Goal: Information Seeking & Learning: Learn about a topic

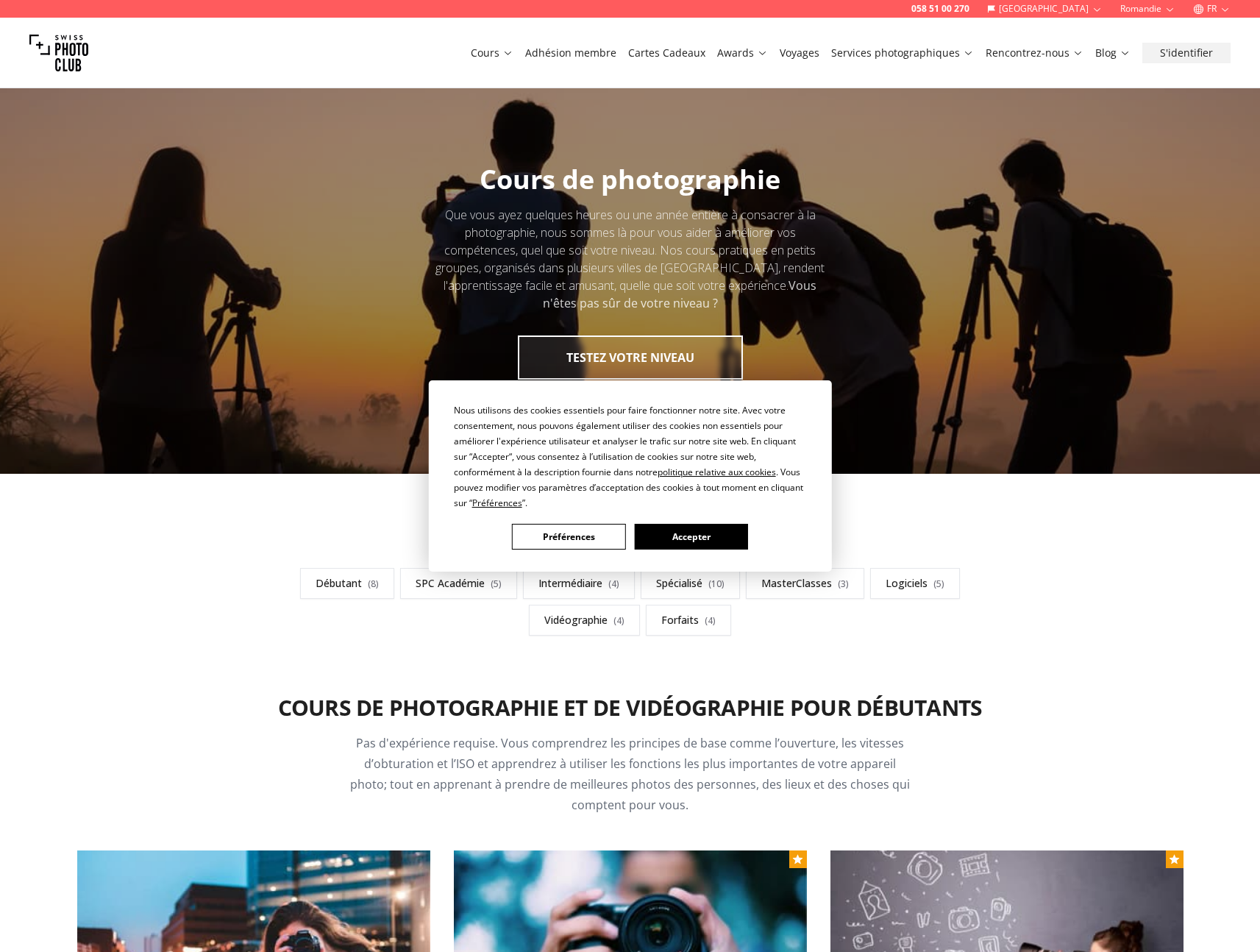
click at [656, 525] on button "Accepter" at bounding box center [690, 536] width 114 height 26
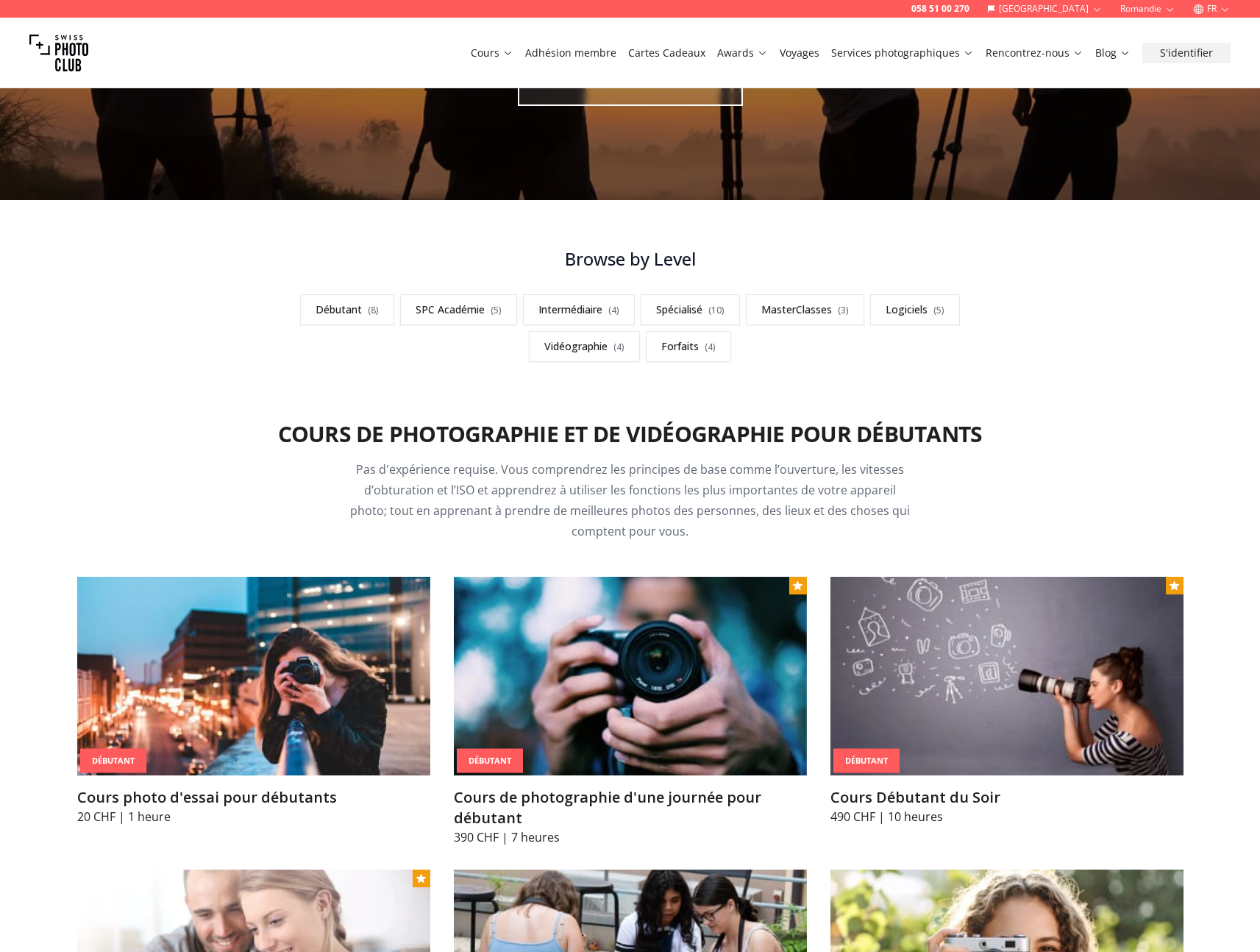
scroll to position [404, 0]
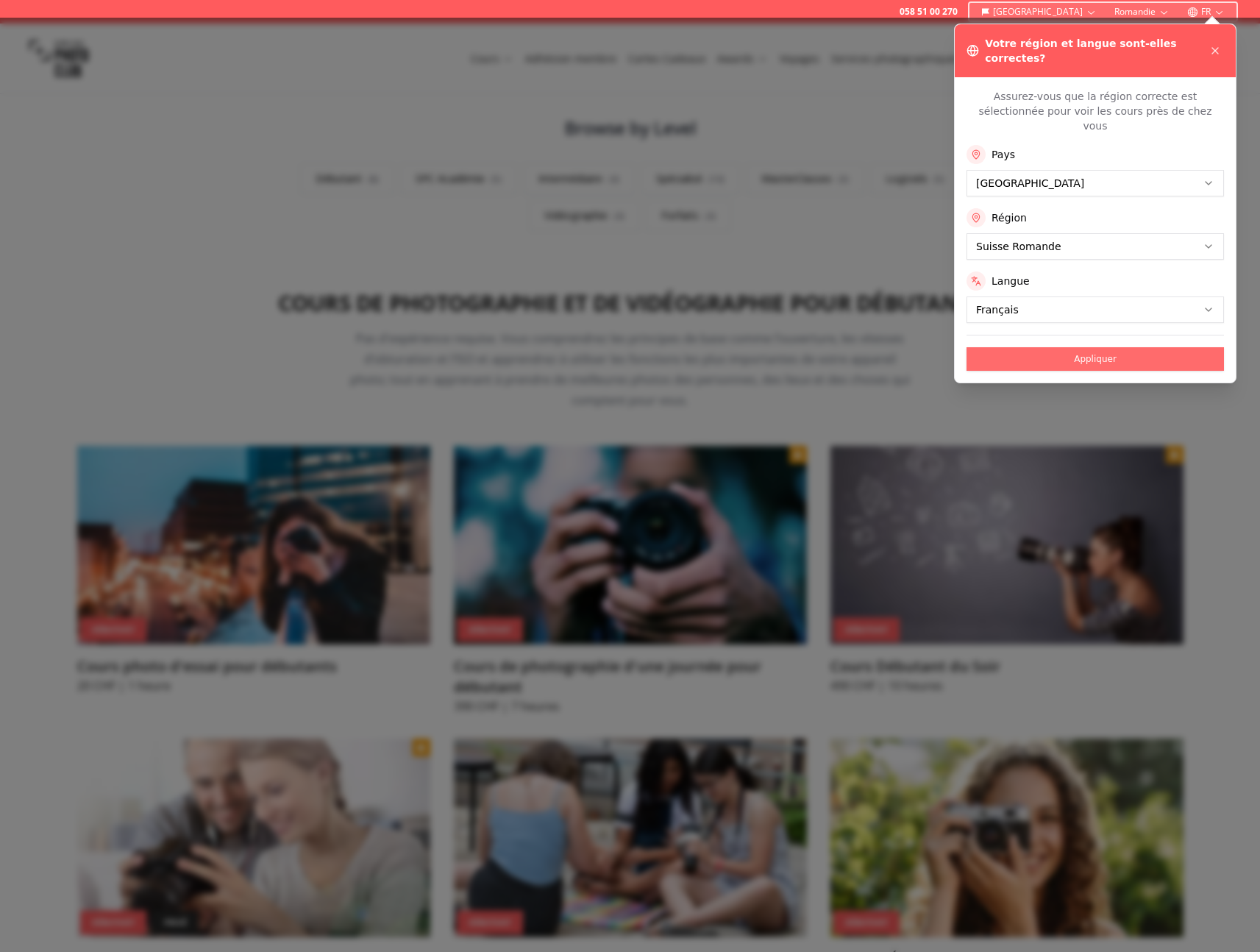
click at [1080, 347] on button "Appliquer" at bounding box center [1095, 359] width 257 height 23
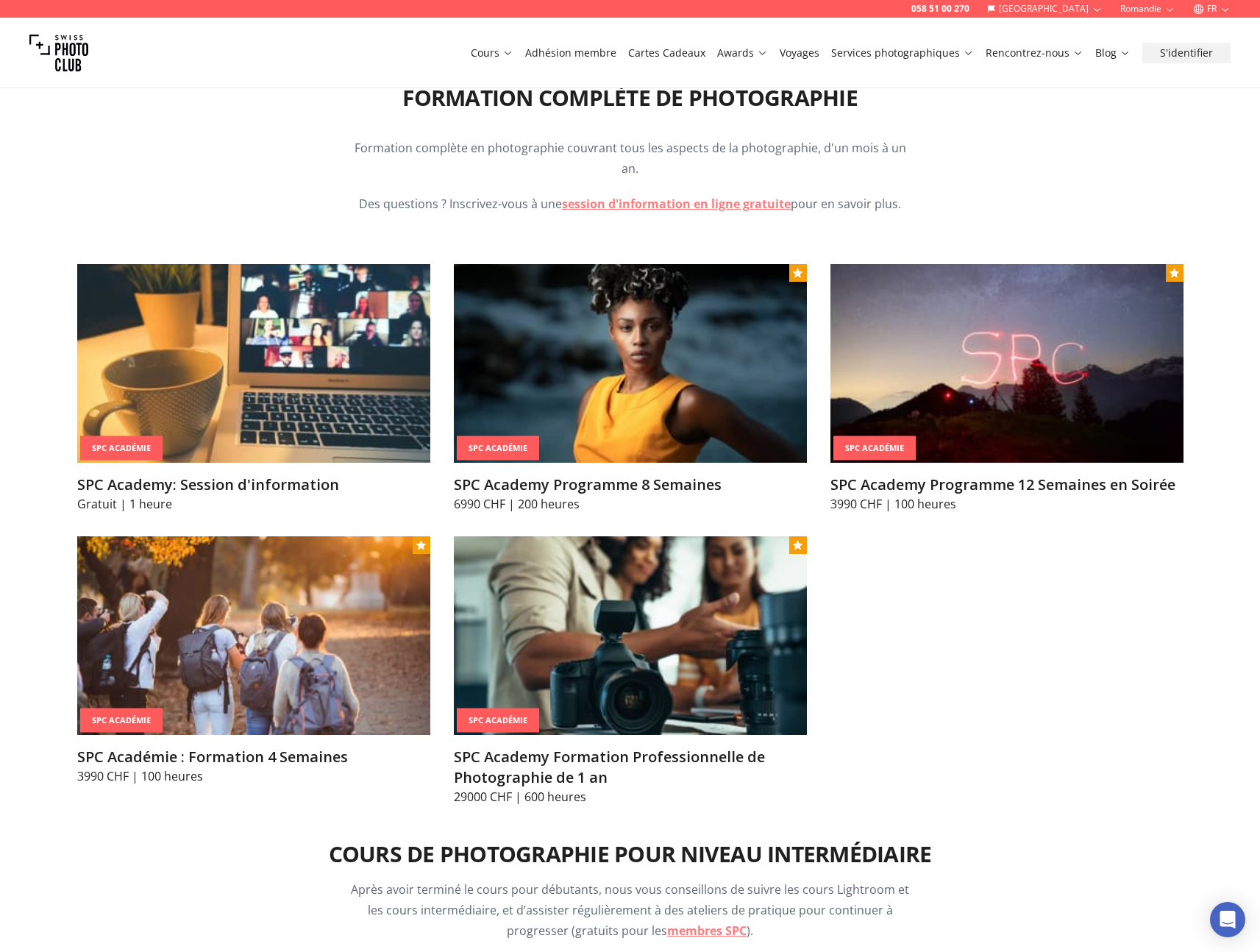
scroll to position [1711, 0]
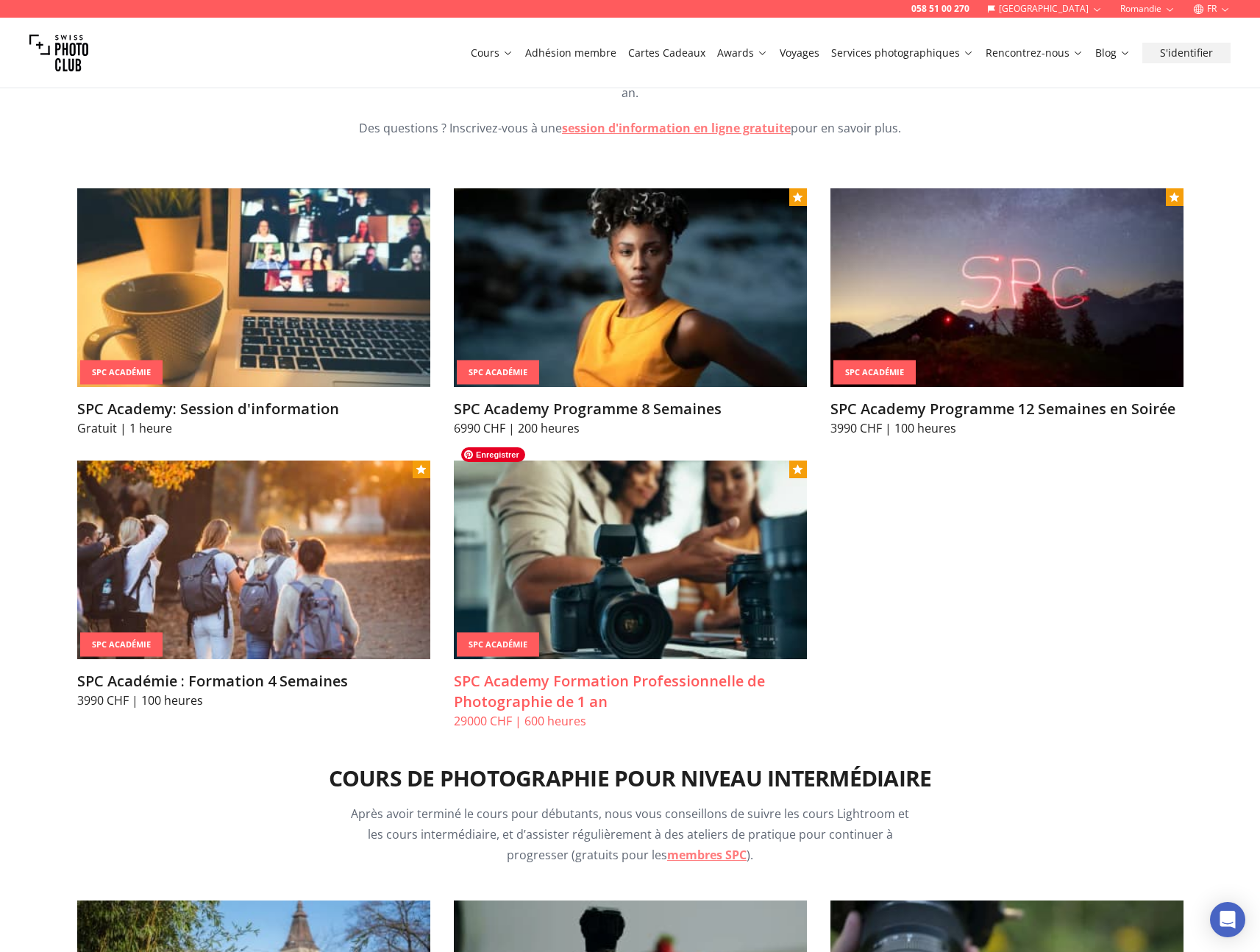
click at [763, 572] on img at bounding box center [630, 559] width 353 height 199
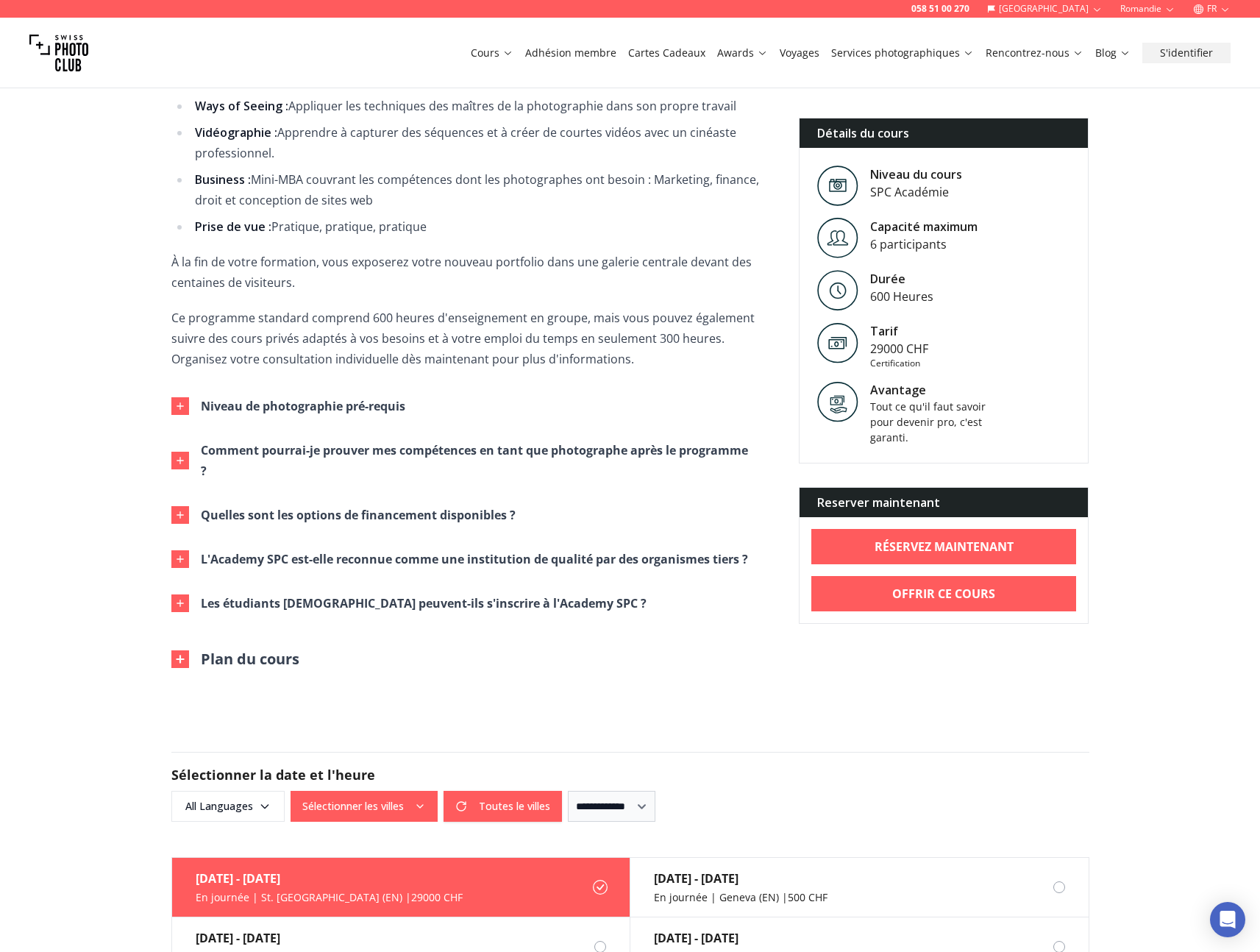
scroll to position [1495, 0]
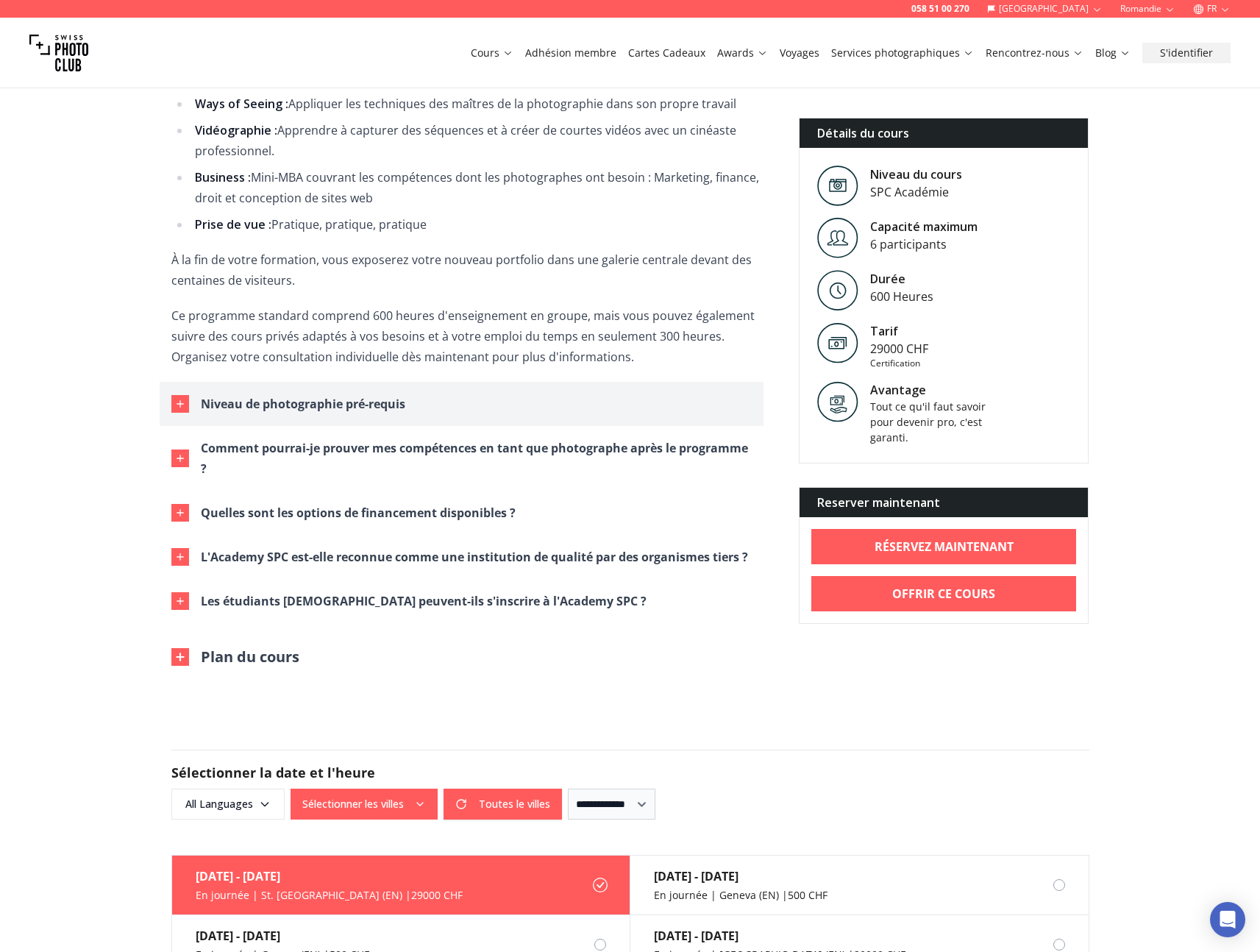
click at [404, 405] on div "Niveau de photographie pré-requis" at bounding box center [303, 403] width 205 height 21
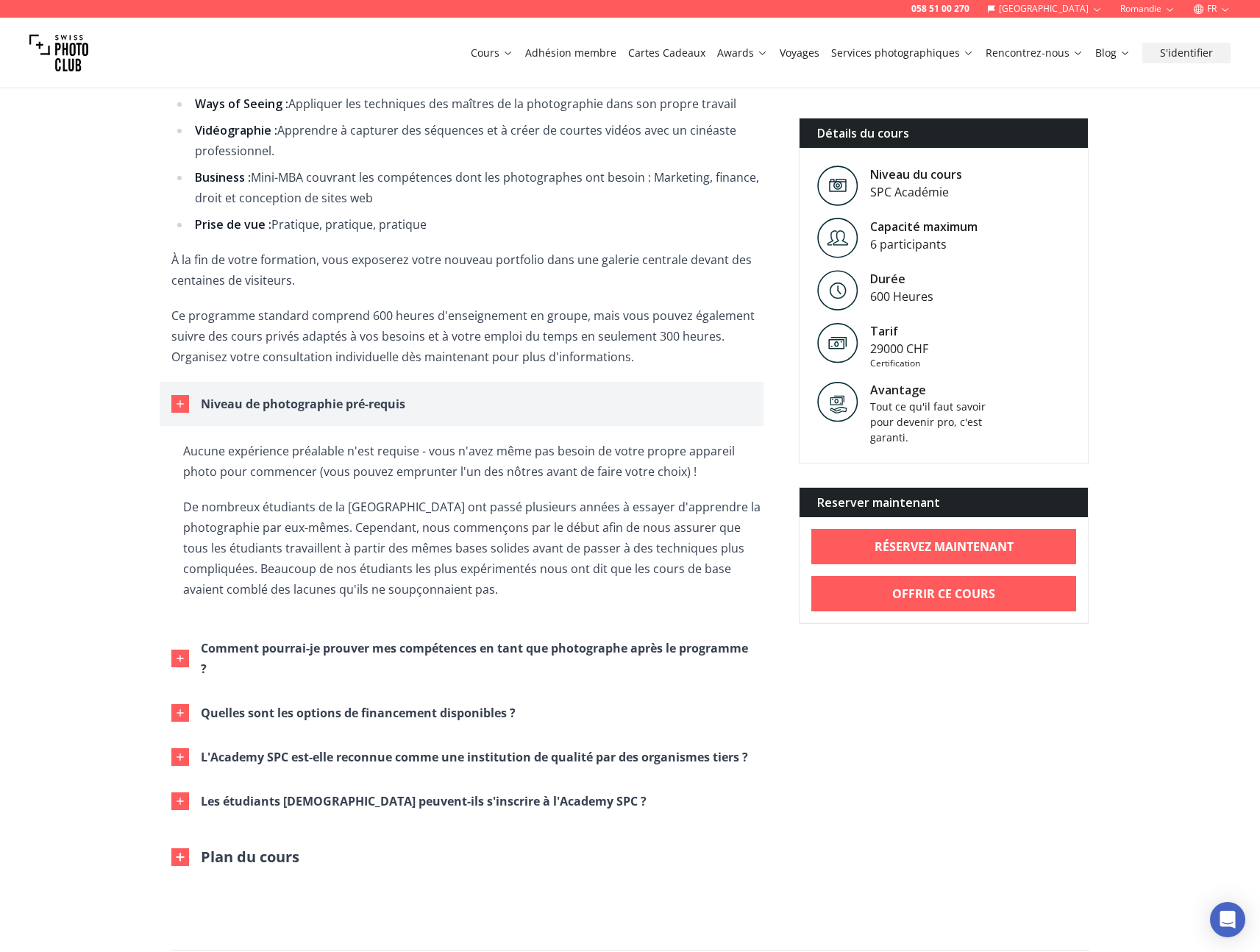
click at [404, 405] on div "Niveau de photographie pré-requis" at bounding box center [303, 403] width 205 height 21
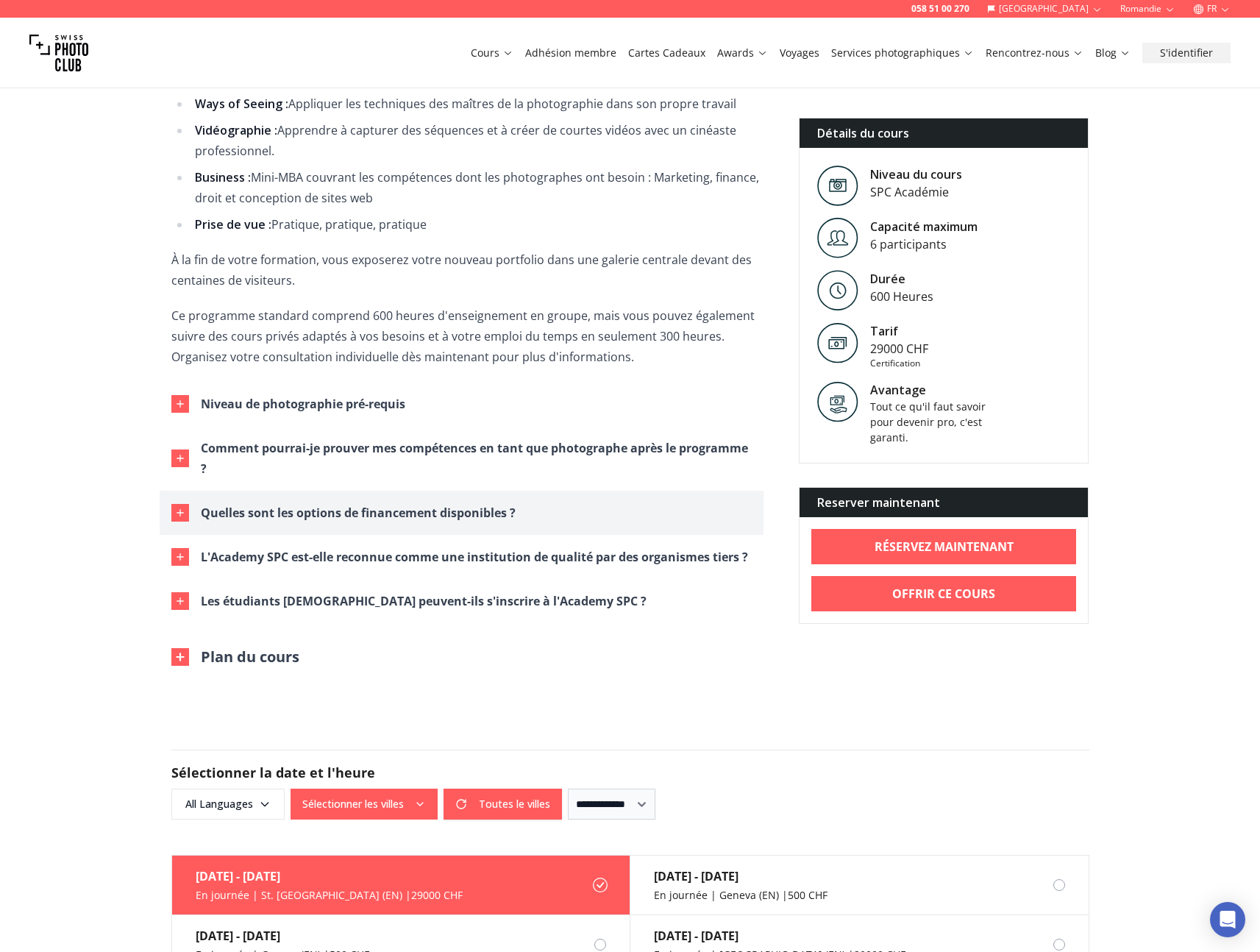
click at [456, 519] on div "Quelles sont les options de financement disponibles ?" at bounding box center [358, 512] width 315 height 21
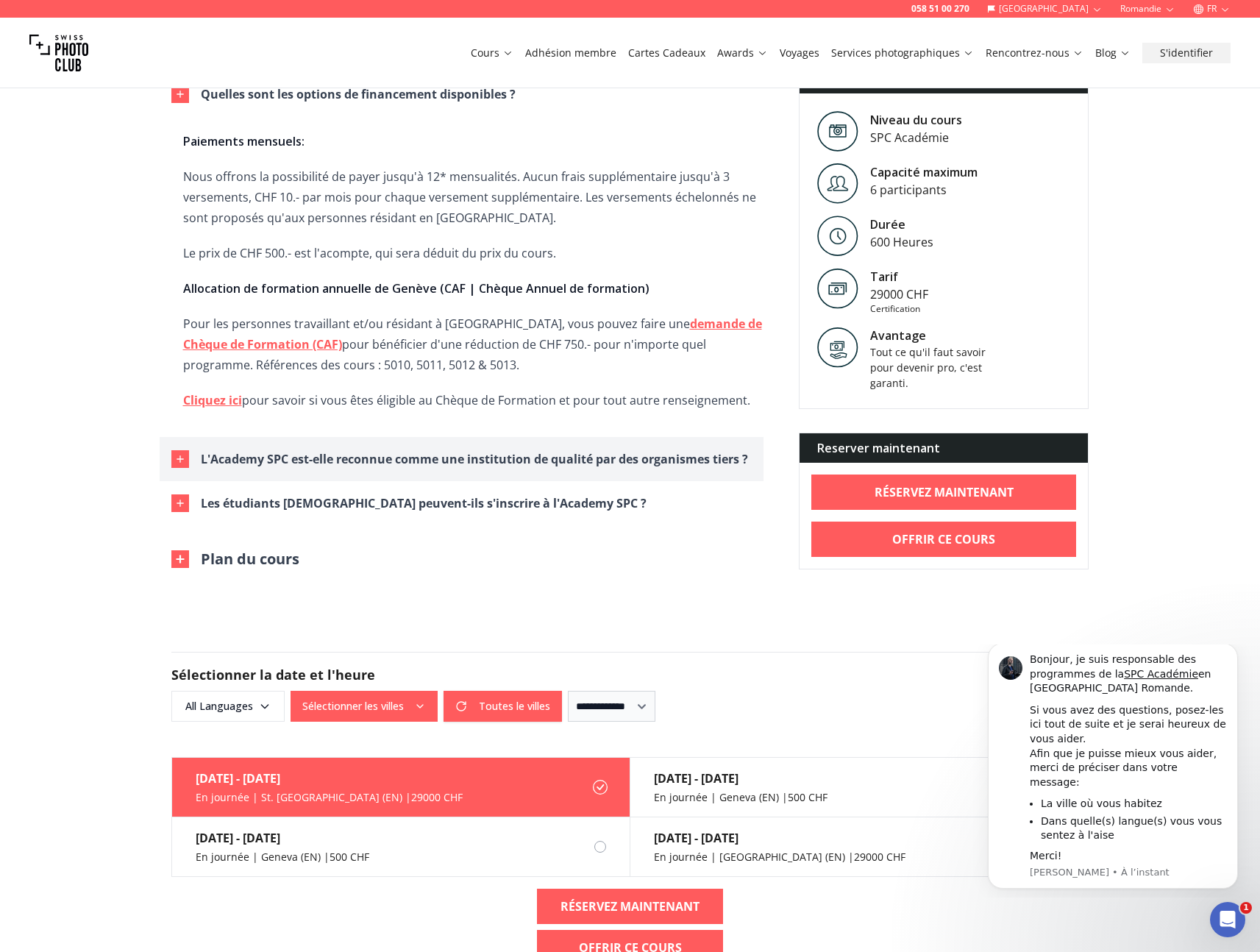
scroll to position [0, 0]
click at [468, 461] on div "L'Academy SPC est-elle reconnue comme une institution de qualité par des organi…" at bounding box center [475, 459] width 547 height 21
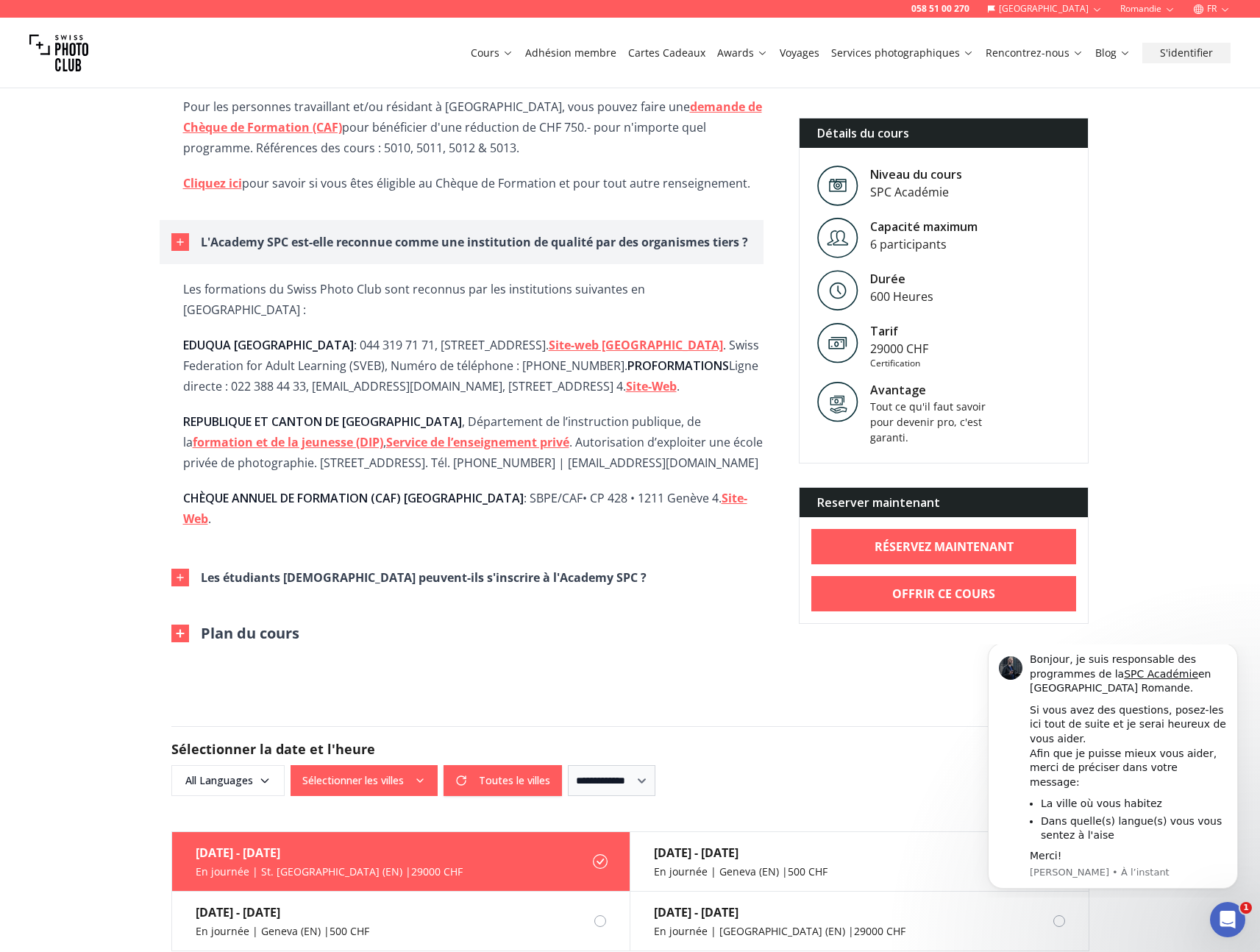
scroll to position [2132, 0]
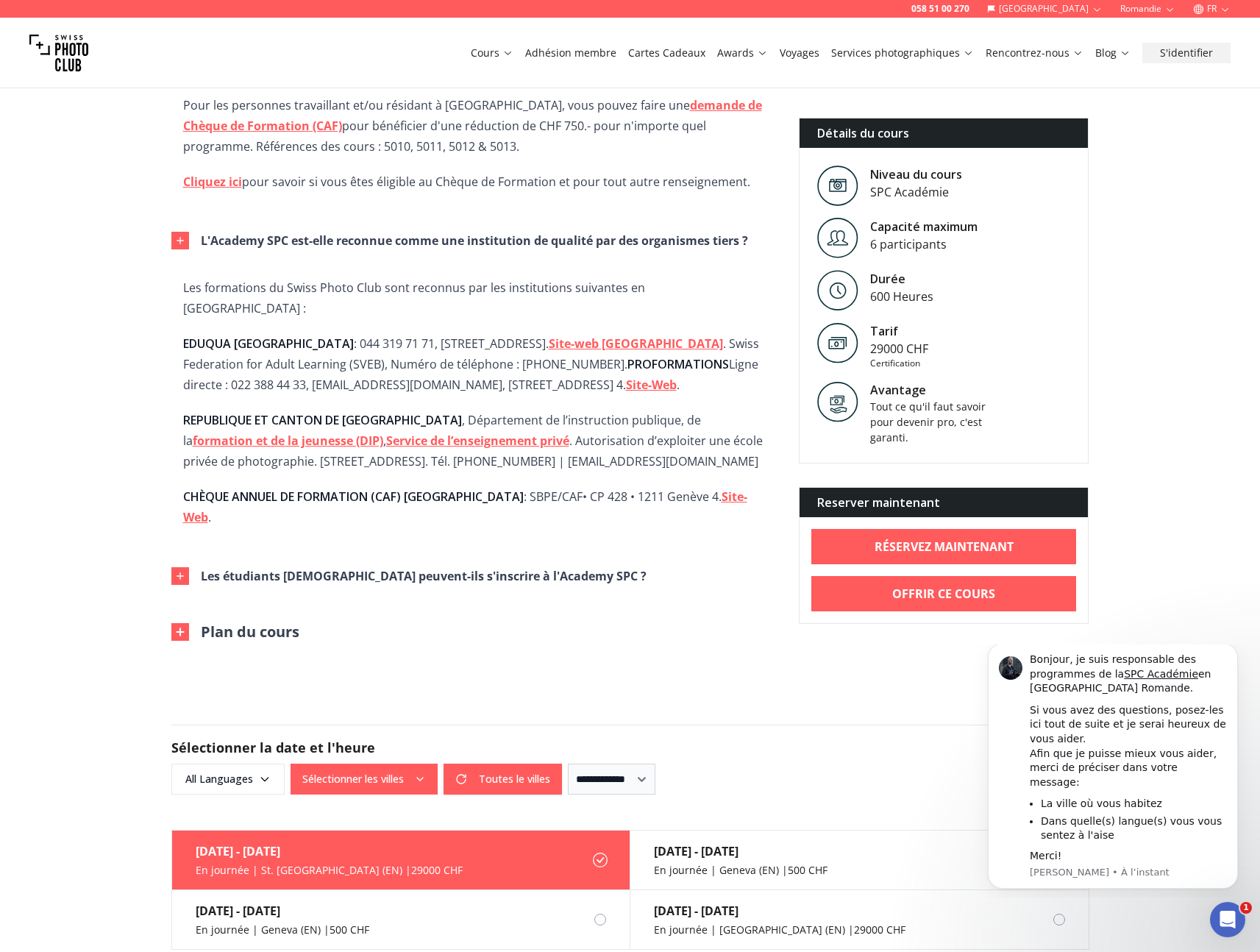
click at [350, 621] on div "Plan du cours" at bounding box center [473, 631] width 604 height 21
click at [305, 621] on div "Plan du cours" at bounding box center [473, 631] width 604 height 21
click at [297, 621] on button "Plan du cours" at bounding box center [236, 631] width 128 height 21
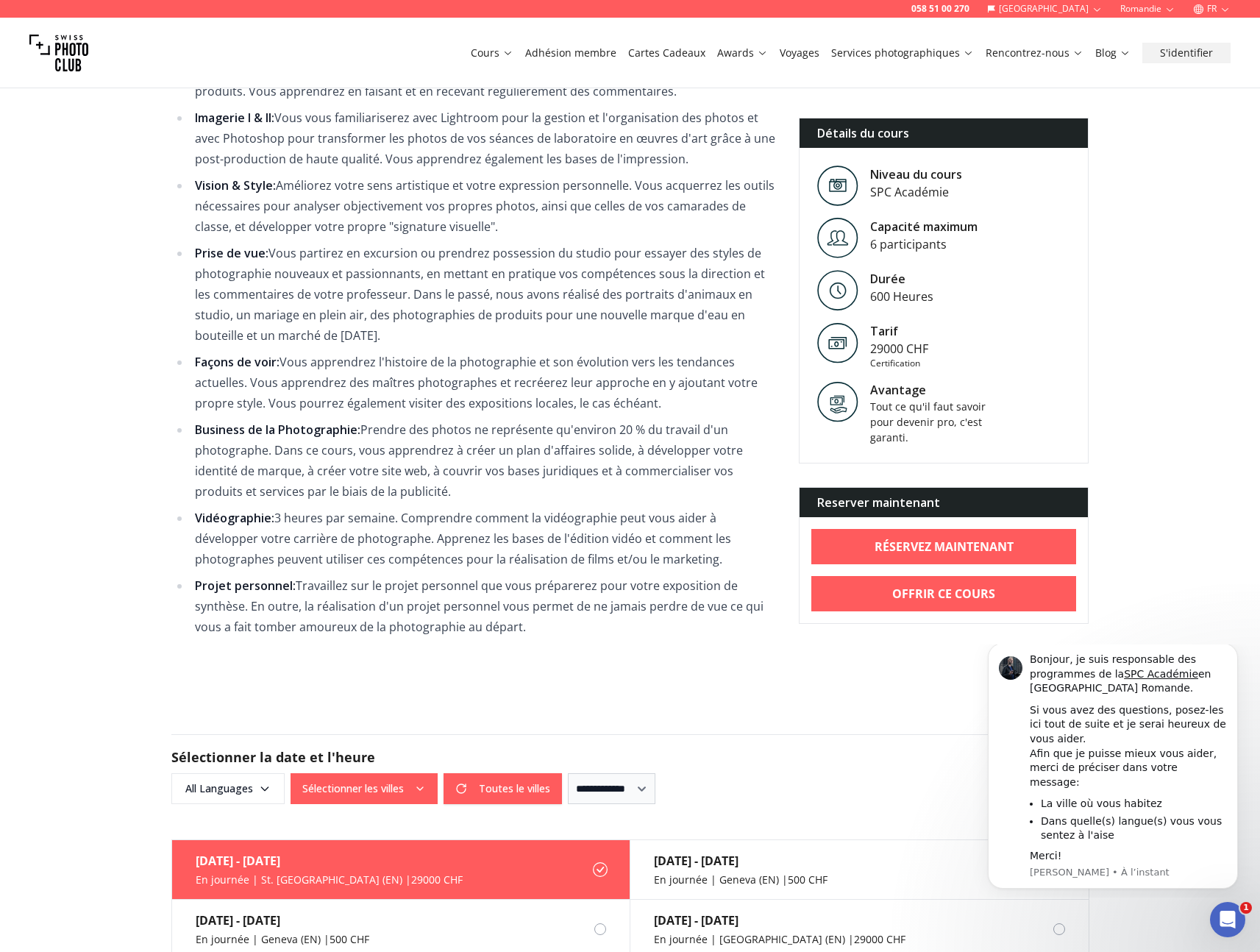
scroll to position [2785, 0]
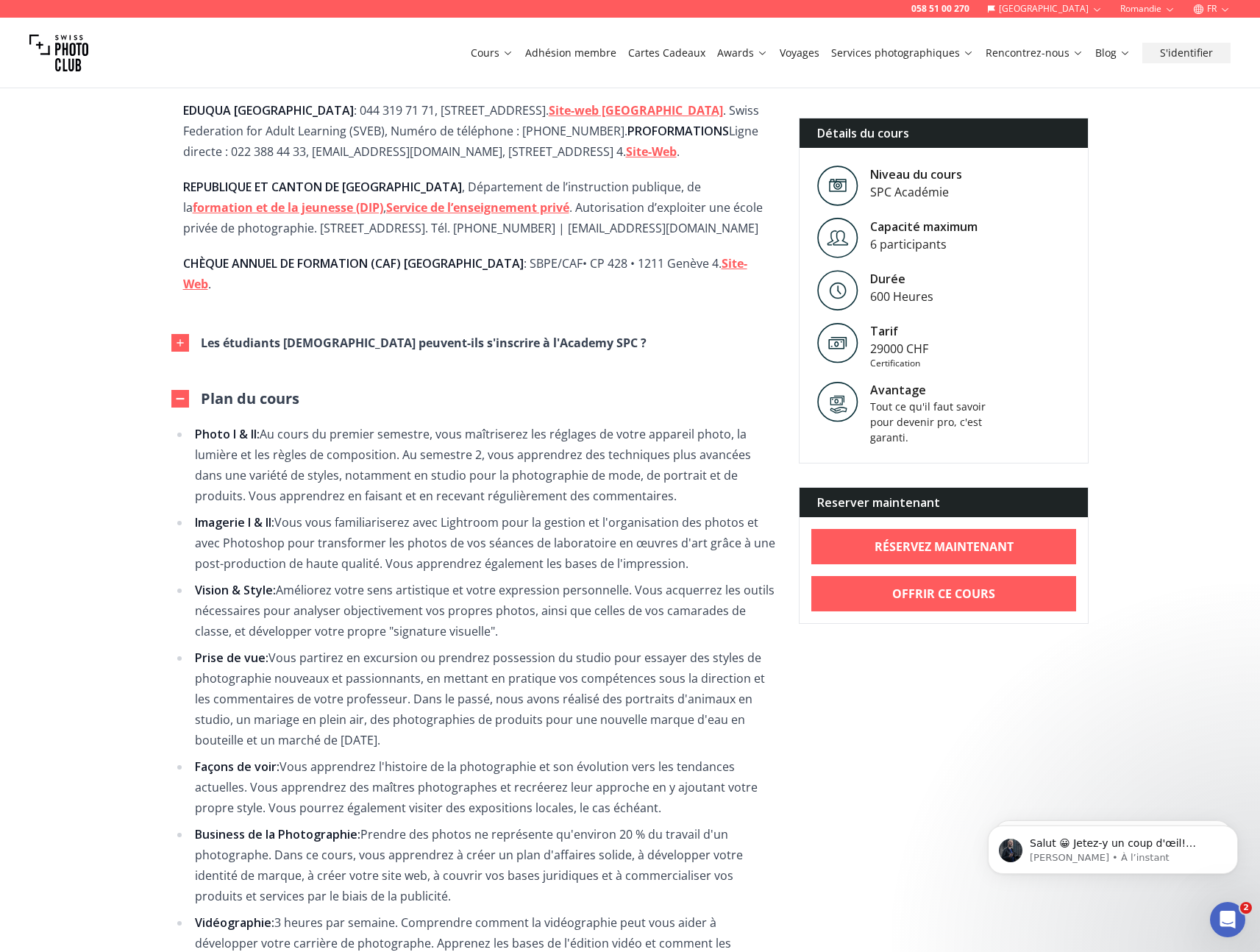
scroll to position [2369, 0]
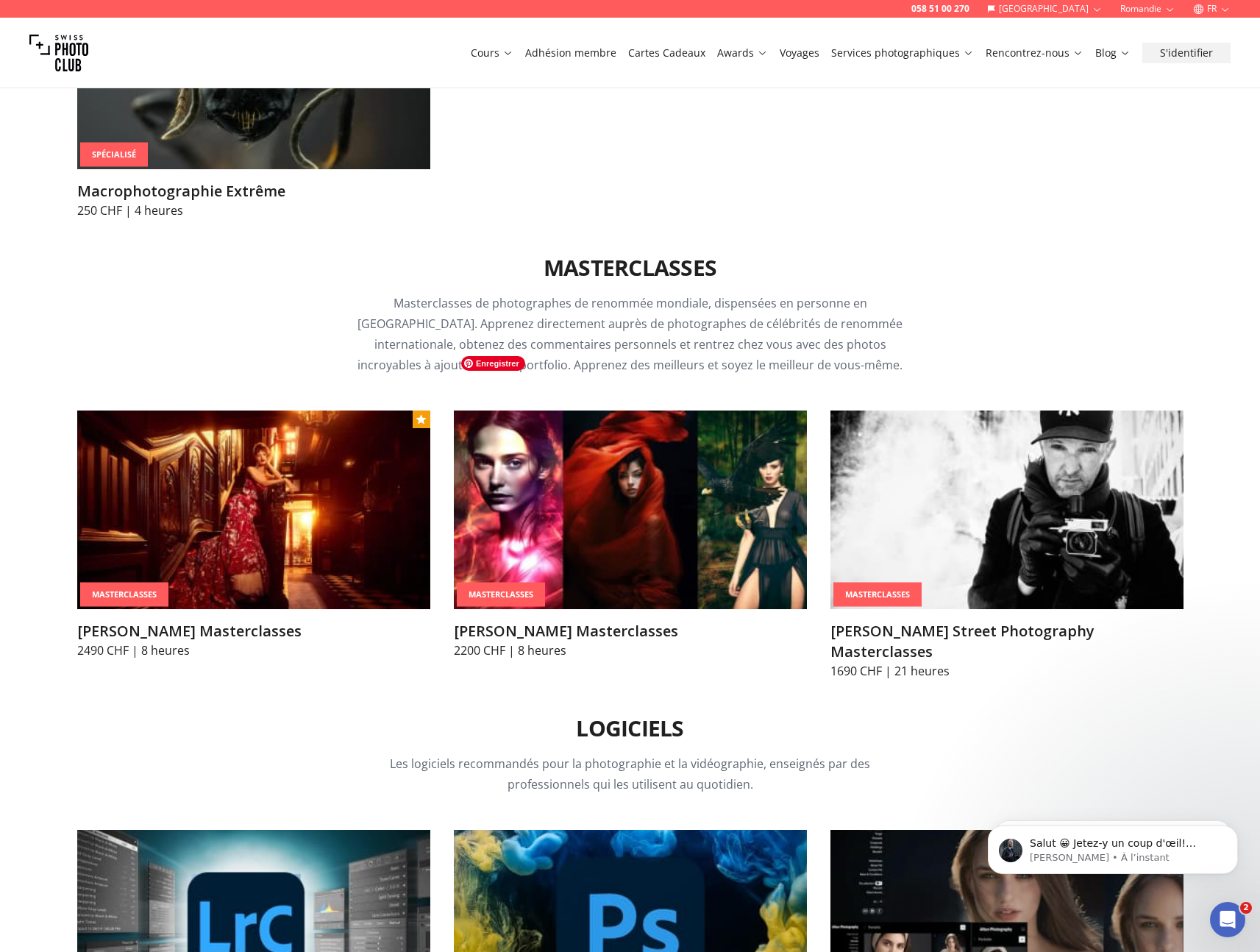
scroll to position [4272, 0]
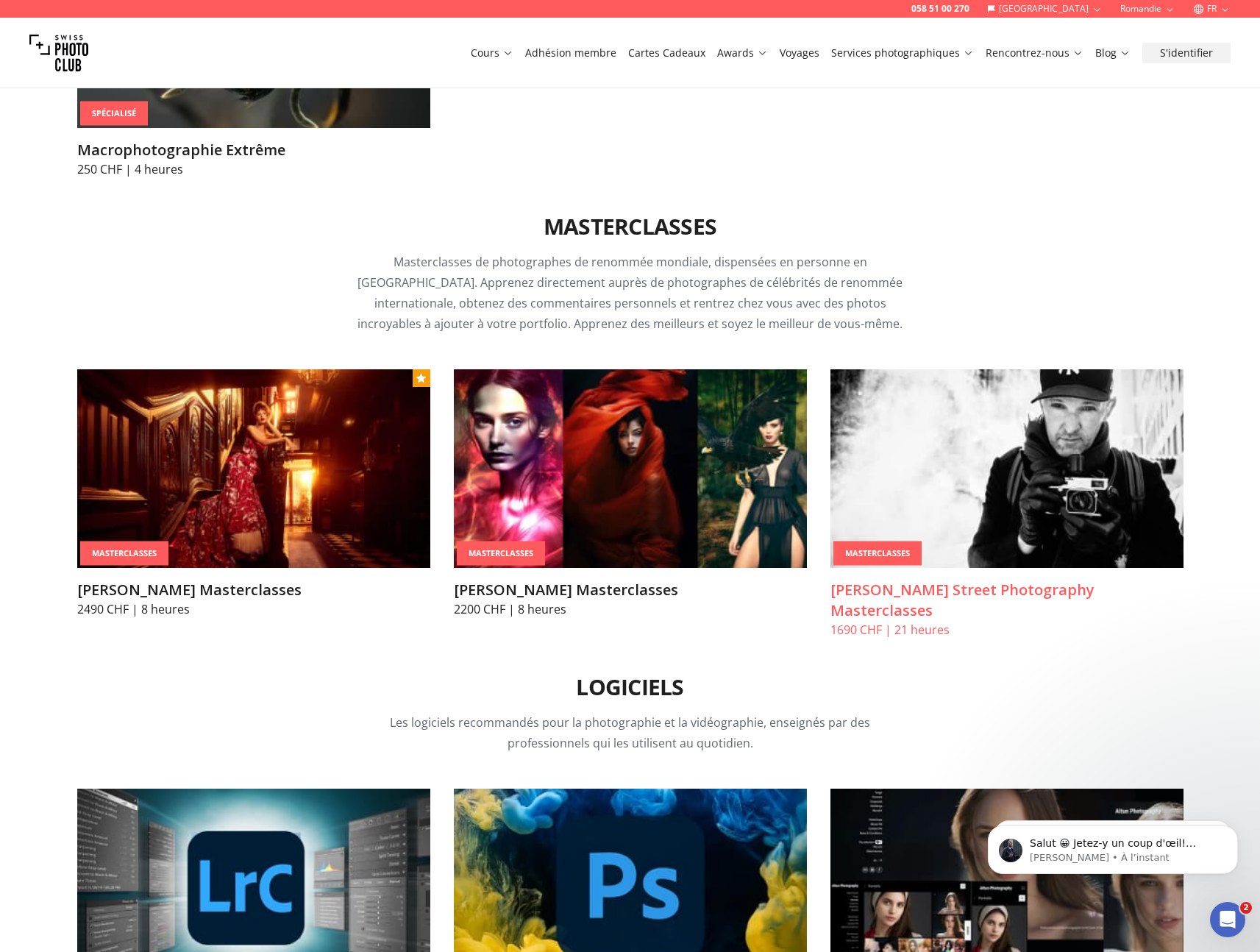
click at [950, 580] on h3 "[PERSON_NAME] Street Photography Masterclasses" at bounding box center [1007, 600] width 353 height 41
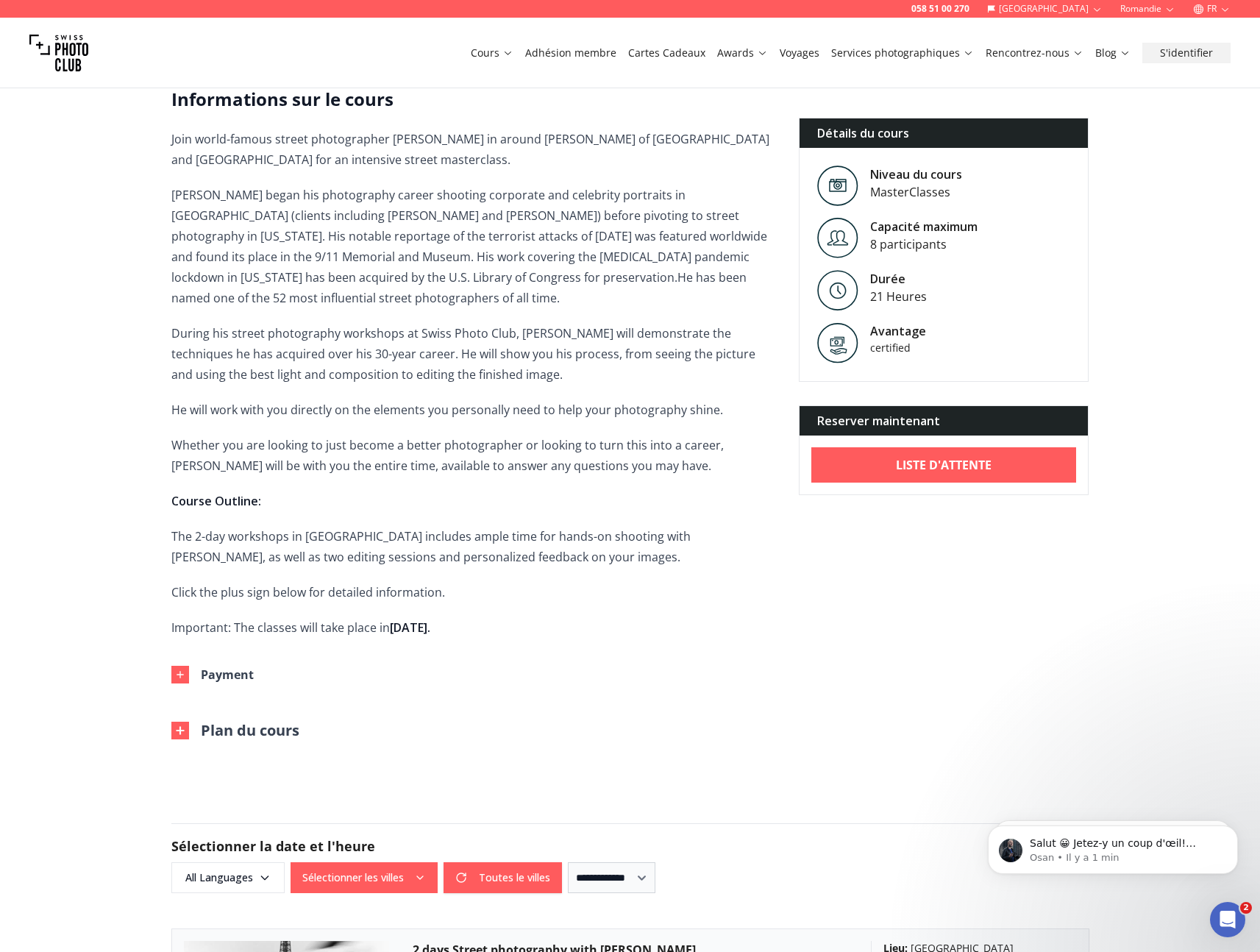
scroll to position [359, 0]
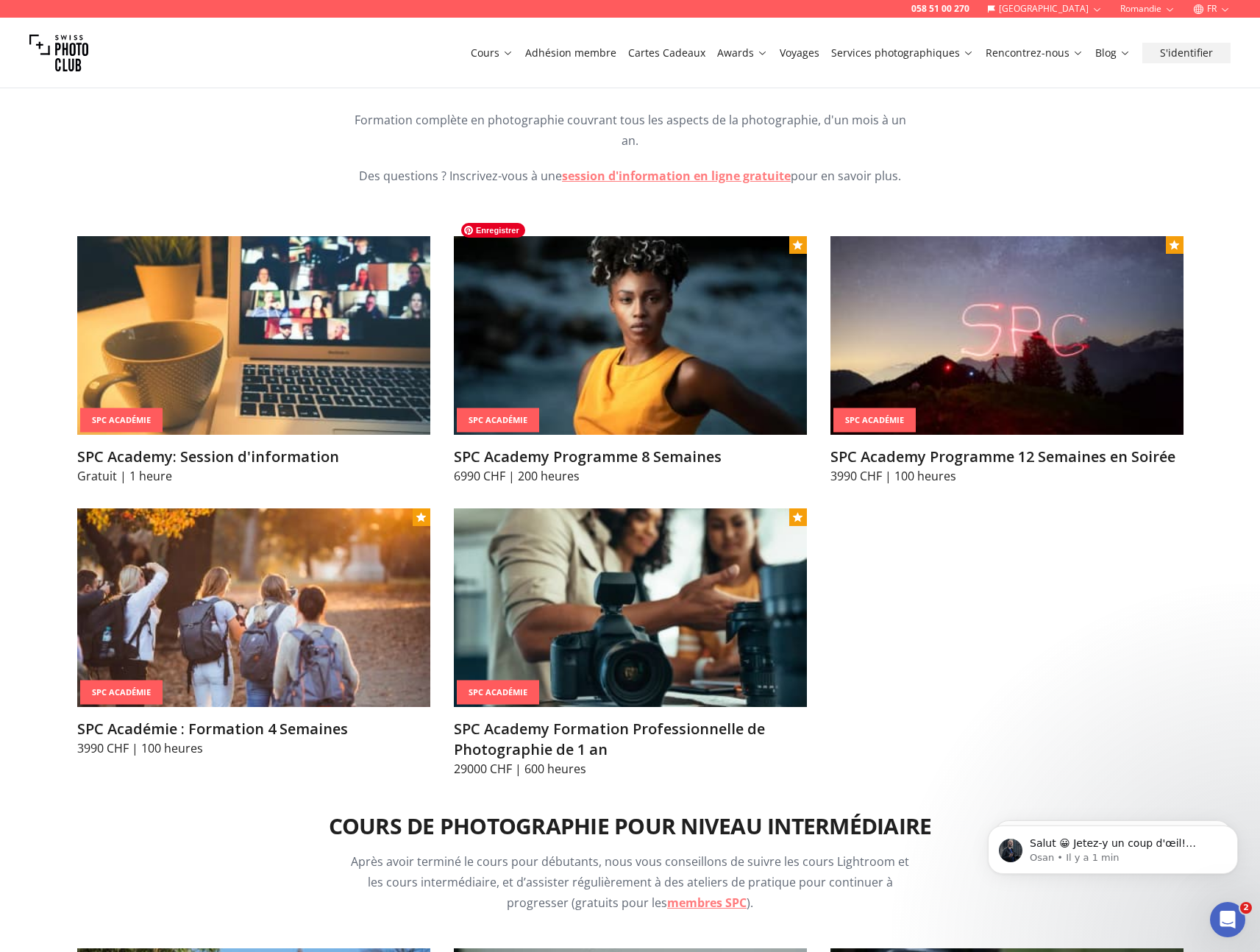
scroll to position [1664, 0]
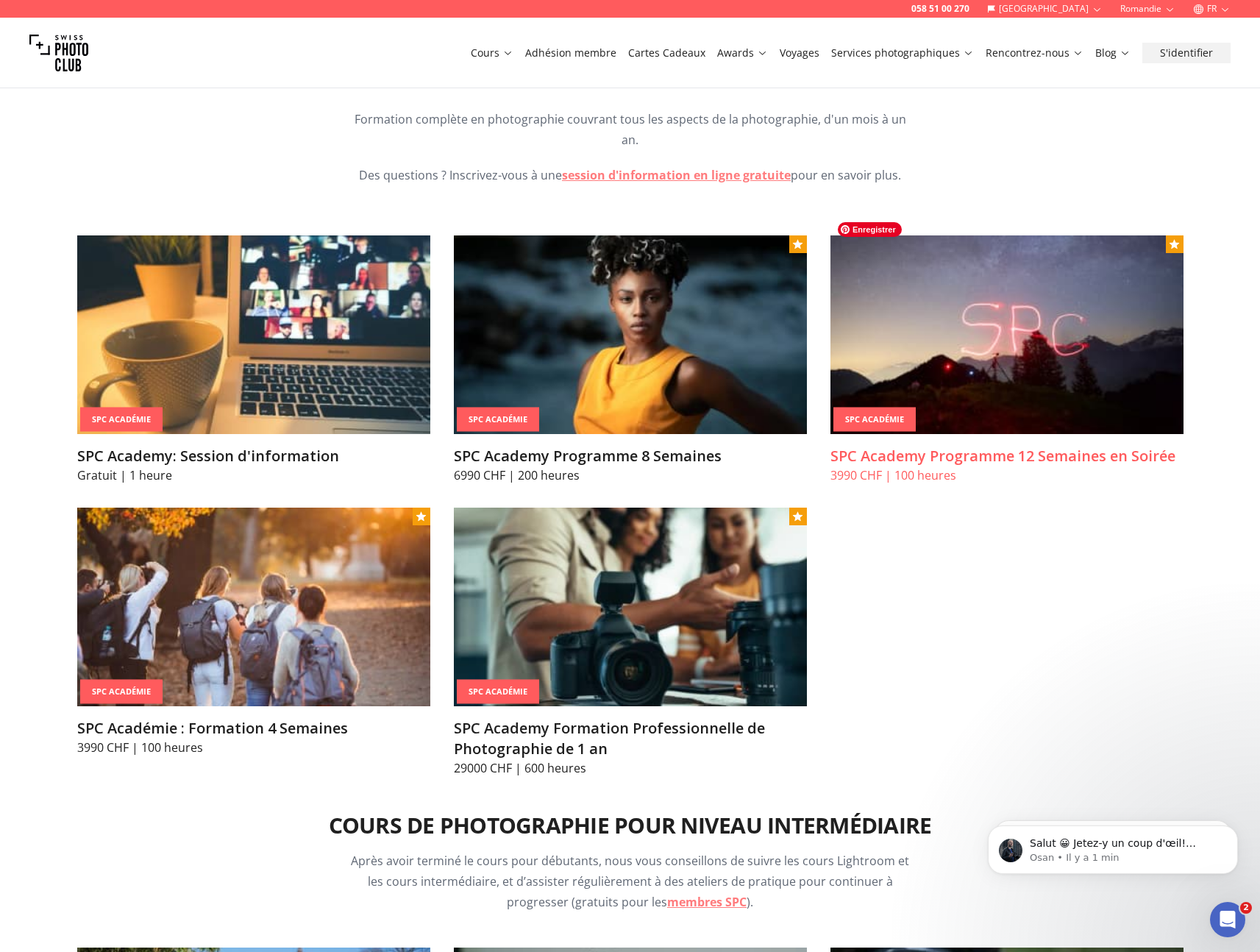
click at [972, 387] on img at bounding box center [1007, 335] width 353 height 199
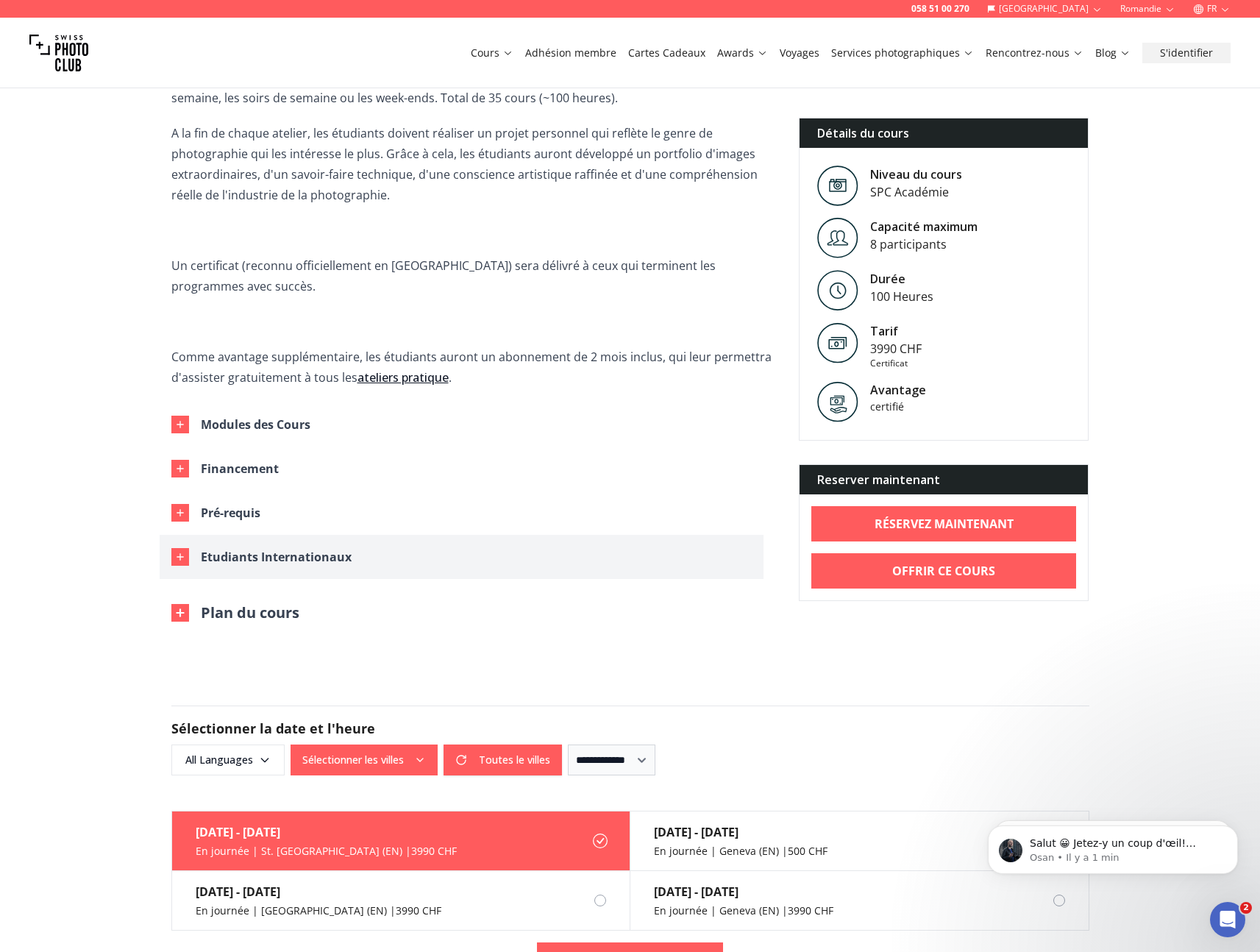
scroll to position [553, 0]
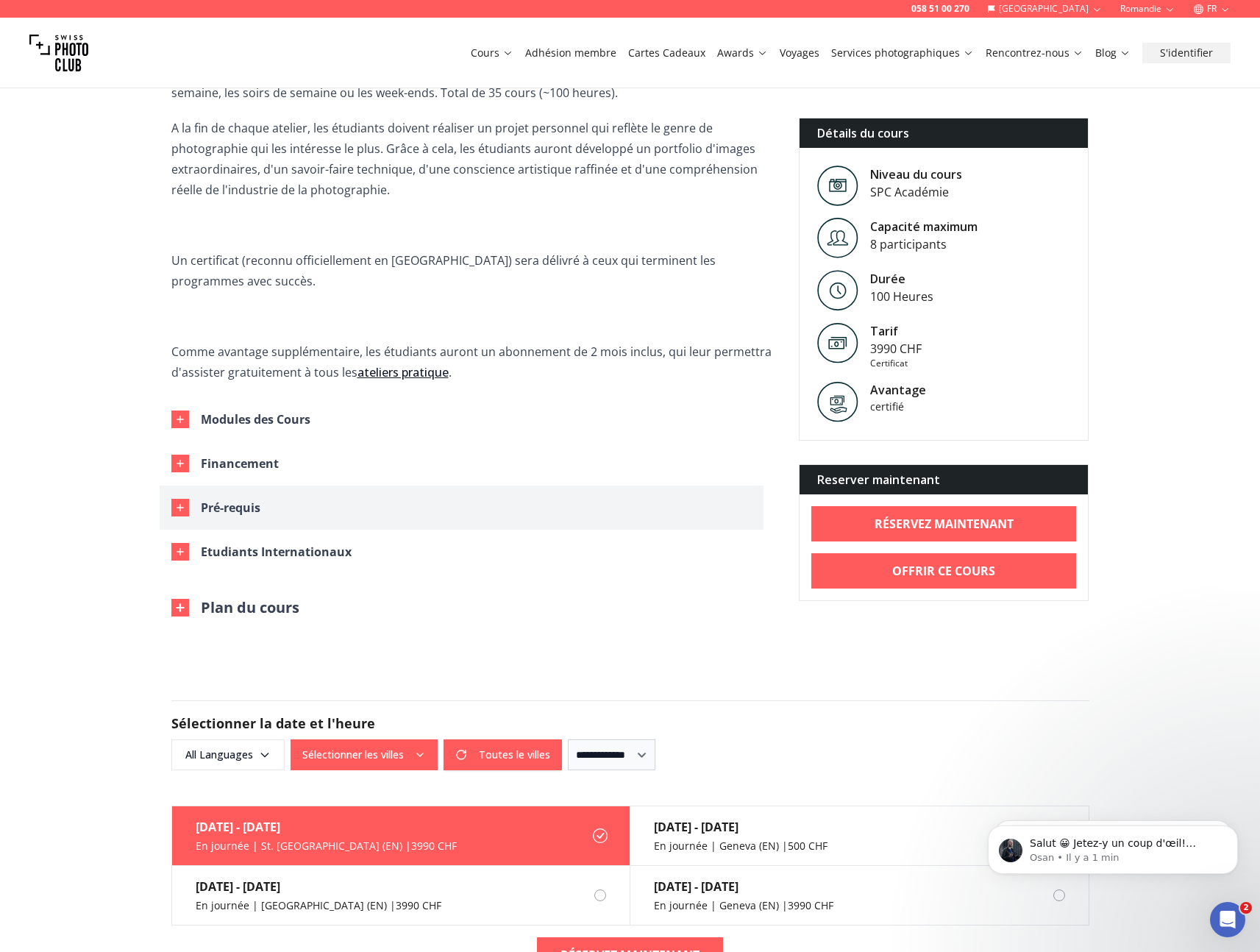
click at [226, 497] on div "Pré-requis" at bounding box center [230, 507] width 60 height 21
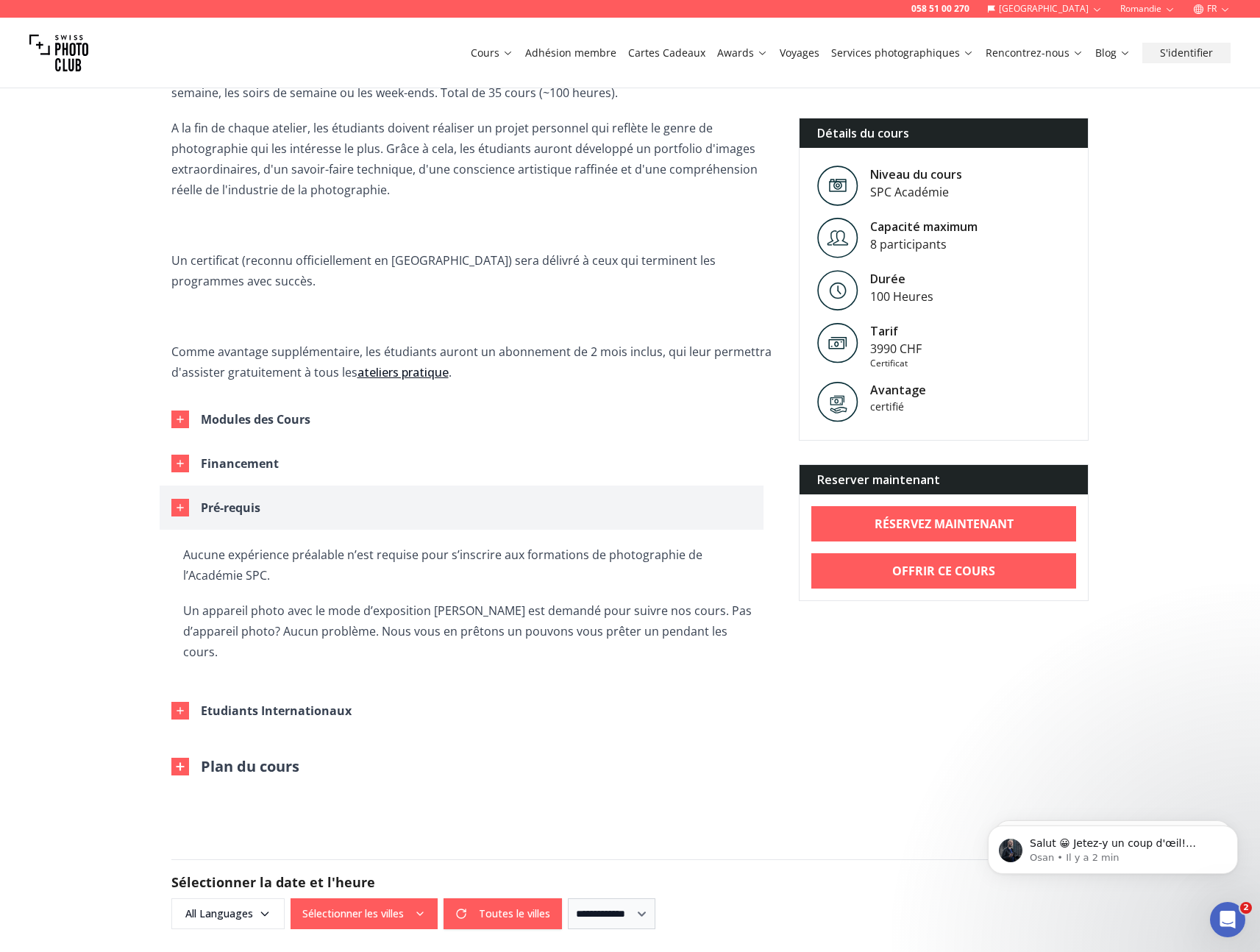
click at [226, 497] on div "Pré-requis" at bounding box center [230, 507] width 60 height 21
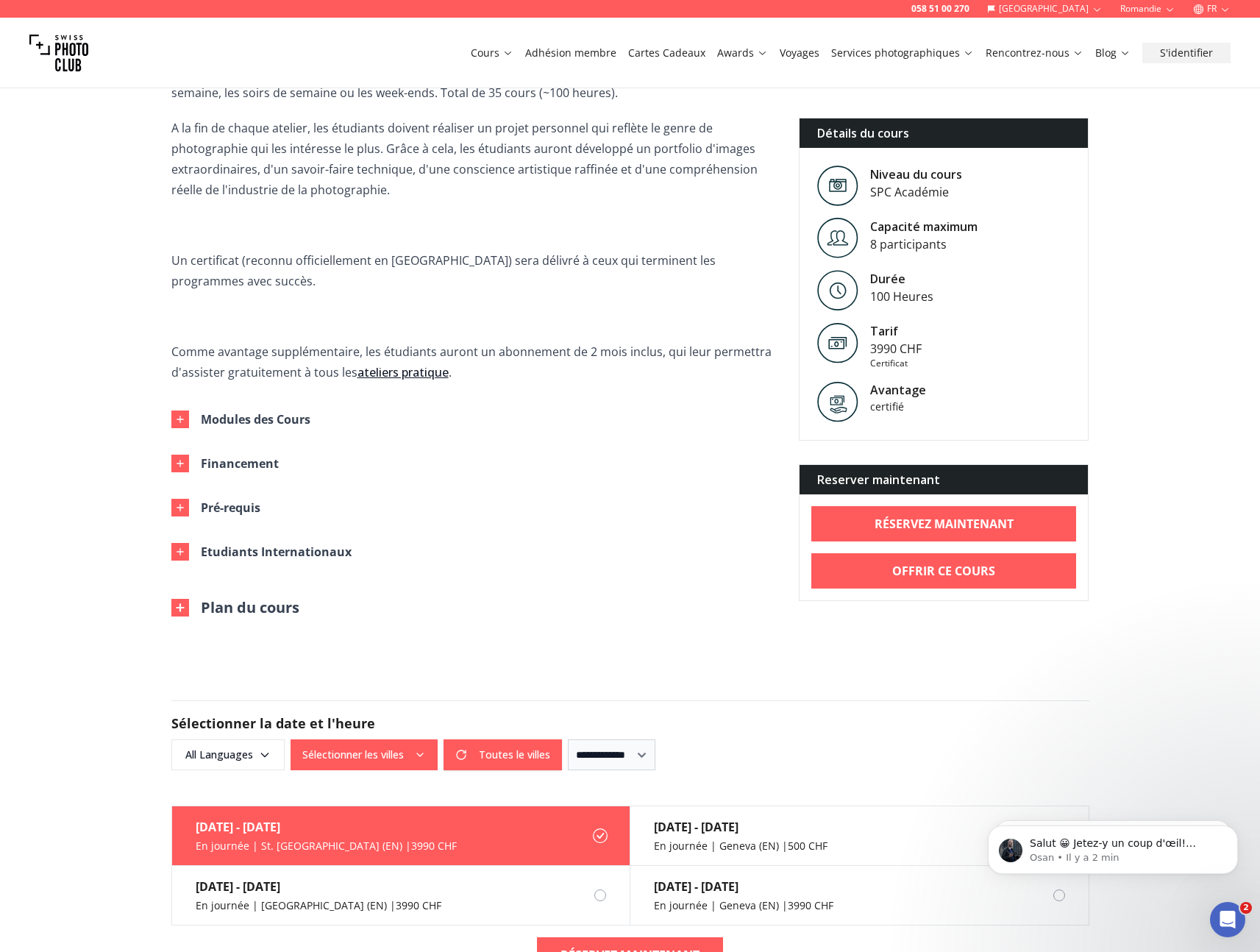
click at [255, 597] on button "Plan du cours" at bounding box center [236, 607] width 128 height 21
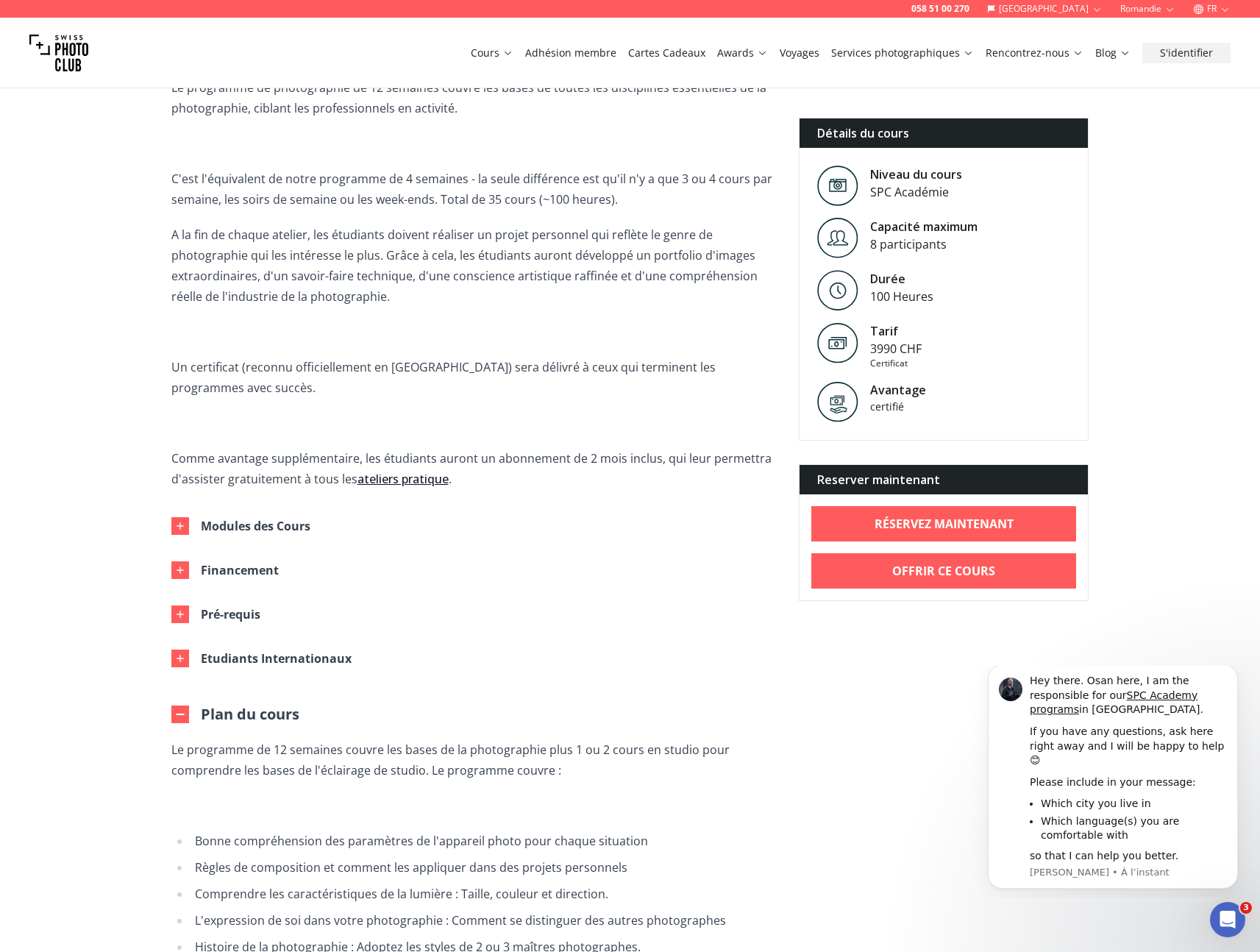
scroll to position [447, 0]
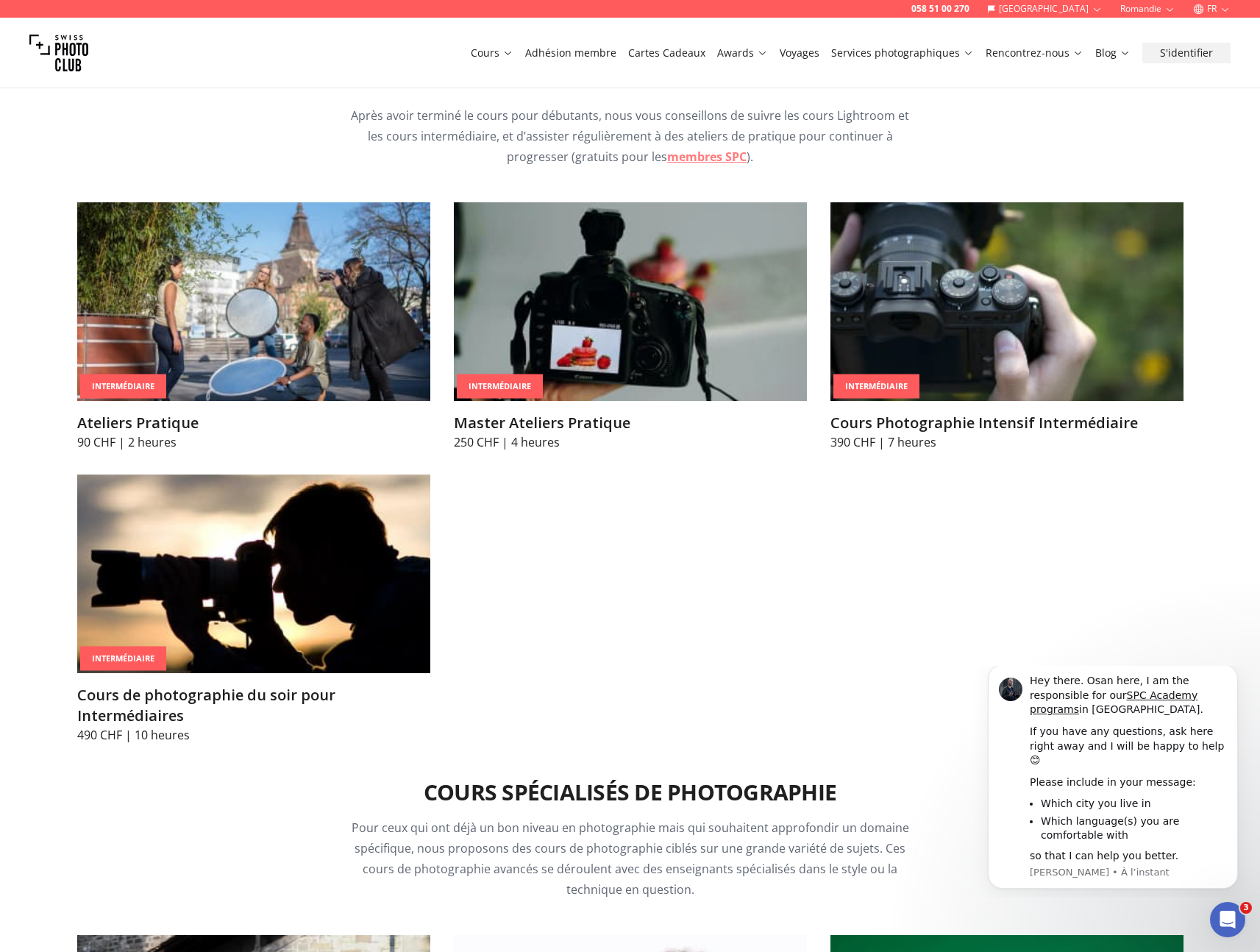
scroll to position [2406, 0]
